Goal: Task Accomplishment & Management: Manage account settings

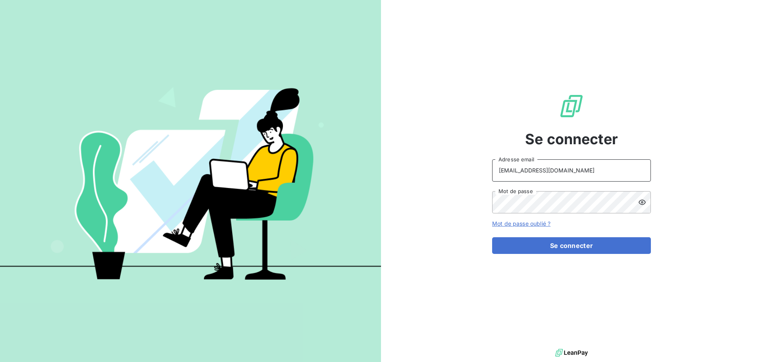
click at [615, 173] on input "[EMAIL_ADDRESS][DOMAIN_NAME]" at bounding box center [571, 170] width 159 height 22
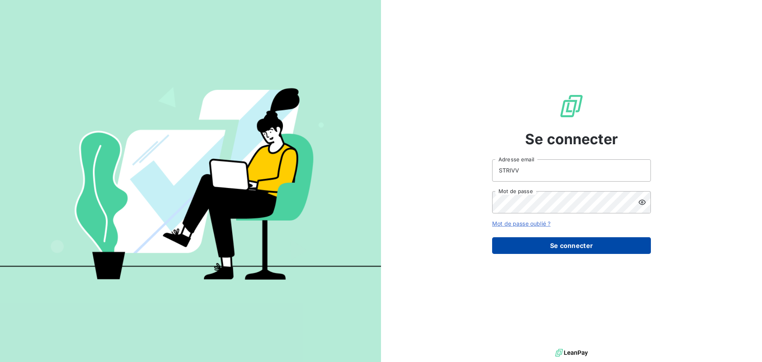
click at [574, 247] on button "Se connecter" at bounding box center [571, 245] width 159 height 17
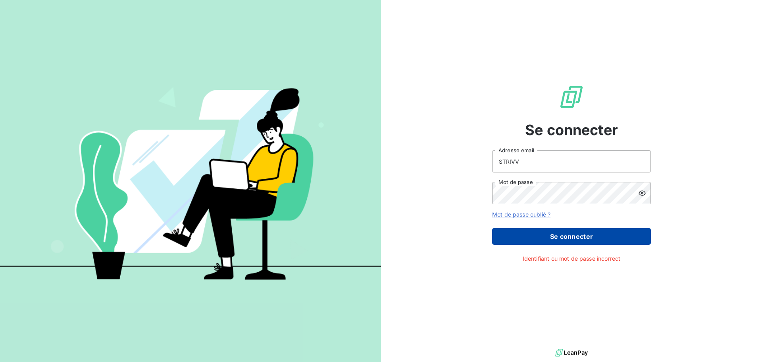
click at [578, 240] on button "Se connecter" at bounding box center [571, 236] width 159 height 17
click at [566, 235] on button "Se connecter" at bounding box center [571, 236] width 159 height 17
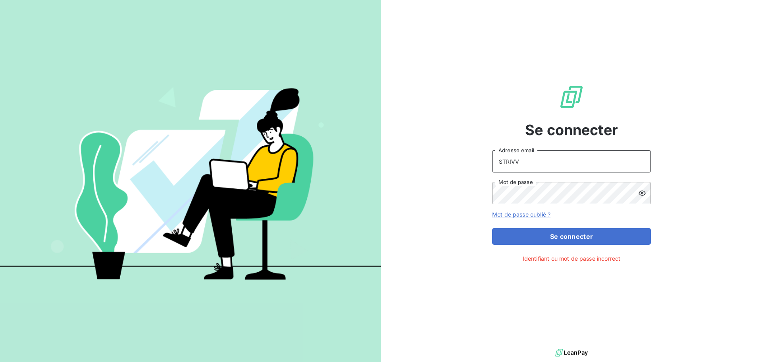
click at [546, 157] on input "STRIVV" at bounding box center [571, 161] width 159 height 22
type input "[EMAIL_ADDRESS][DOMAIN_NAME]"
click at [294, 170] on div "Se connecter [EMAIL_ADDRESS][DOMAIN_NAME] Adresse email Mot de passe Mot de pas…" at bounding box center [381, 181] width 762 height 362
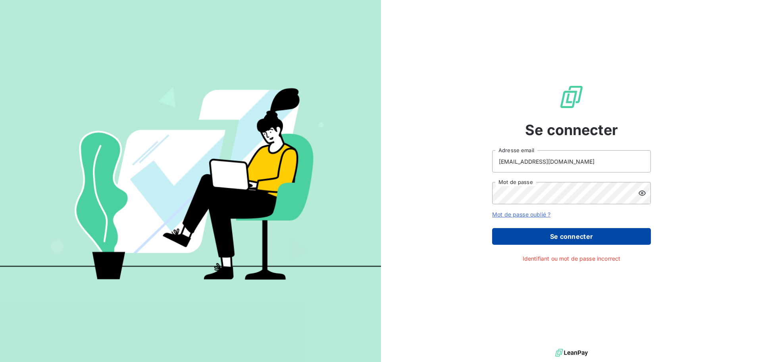
click at [549, 235] on button "Se connecter" at bounding box center [571, 236] width 159 height 17
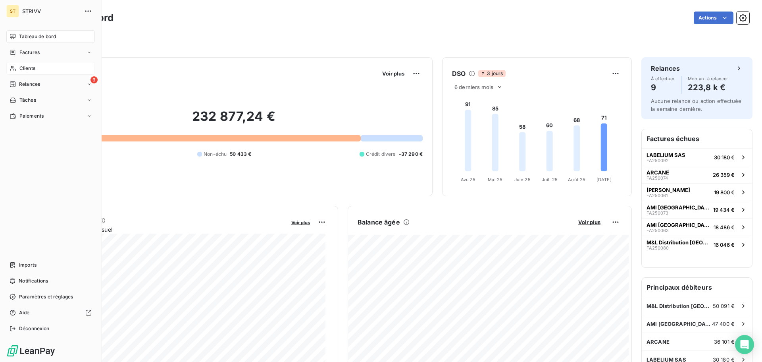
click at [20, 68] on span "Clients" at bounding box center [27, 68] width 16 height 7
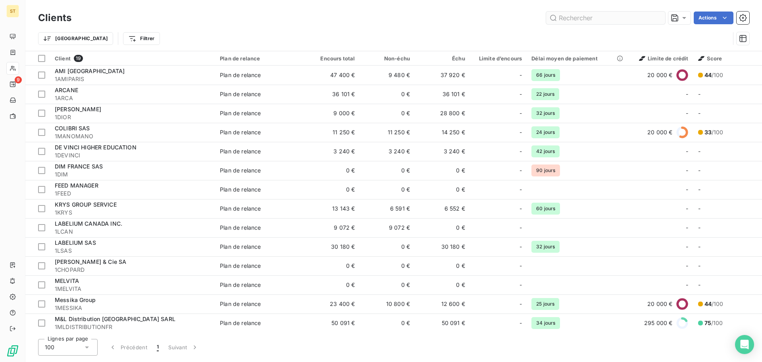
click at [583, 15] on input "text" at bounding box center [605, 18] width 119 height 13
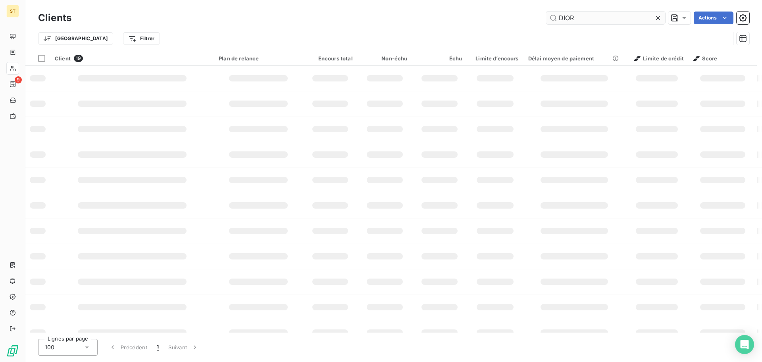
type input "DIOR"
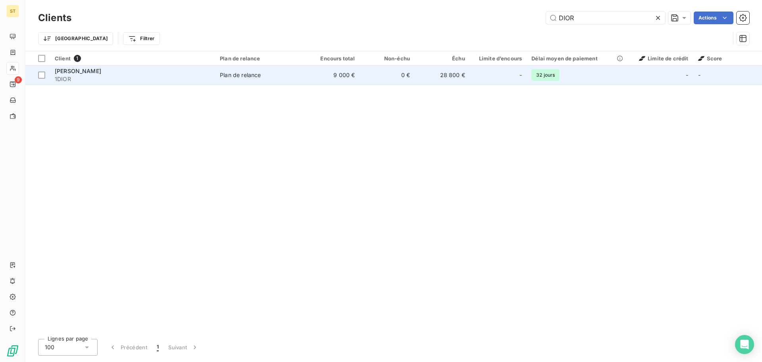
click at [340, 69] on td "9 000 €" at bounding box center [332, 74] width 55 height 19
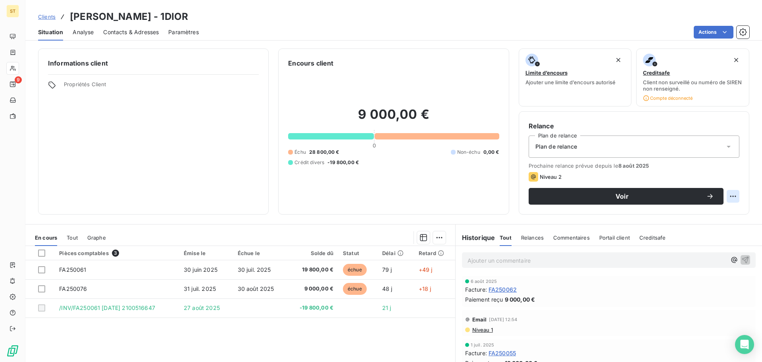
click at [725, 196] on html "ST 9 Clients [PERSON_NAME] COUTURE - 1DIOR Situation Analyse Contacts & Adresse…" at bounding box center [381, 181] width 762 height 362
click at [697, 216] on div "Replanifier cette action" at bounding box center [694, 213] width 71 height 13
select select "8"
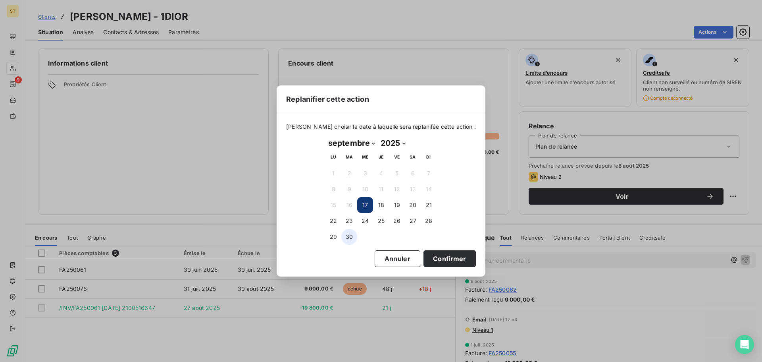
click at [347, 240] on button "30" at bounding box center [349, 237] width 16 height 16
click at [428, 259] on button "Confirmer" at bounding box center [450, 258] width 52 height 17
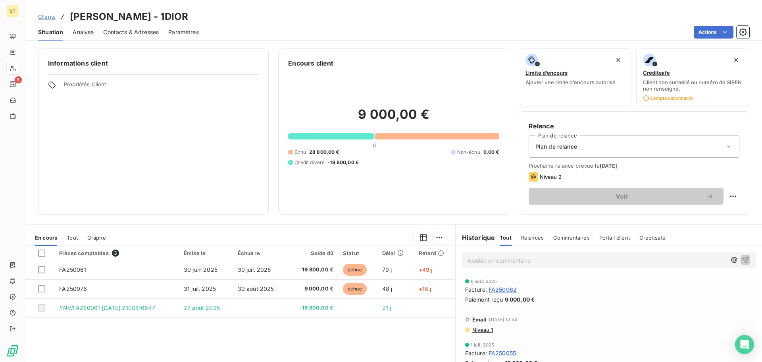
click at [472, 258] on p "Ajouter un commentaire ﻿" at bounding box center [597, 260] width 259 height 10
